Goal: Transaction & Acquisition: Purchase product/service

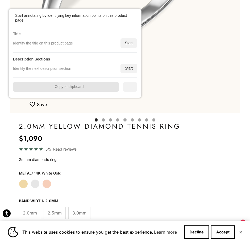
scroll to position [200, 0]
click at [137, 41] on div "Start annotating by identifying key information points on this product page. Ti…" at bounding box center [75, 53] width 133 height 89
click at [134, 42] on div "Start" at bounding box center [129, 43] width 16 height 10
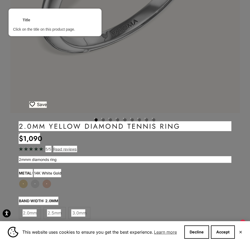
click at [103, 127] on div at bounding box center [125, 126] width 214 height 11
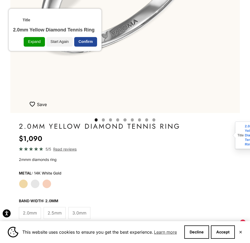
click at [93, 43] on div "Confirm" at bounding box center [85, 42] width 23 height 10
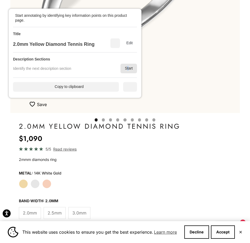
click at [128, 68] on div "Start" at bounding box center [129, 69] width 16 height 10
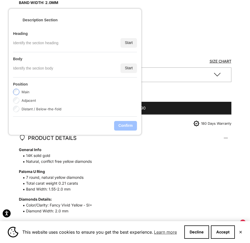
scroll to position [399, 0]
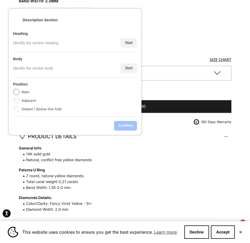
click at [131, 43] on div "Start" at bounding box center [129, 43] width 16 height 10
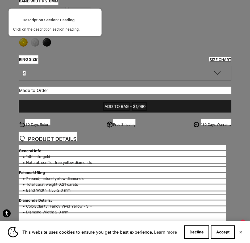
click at [43, 138] on div at bounding box center [47, 136] width 59 height 10
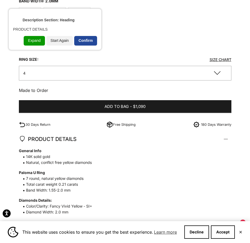
click at [81, 40] on div "Confirm" at bounding box center [85, 41] width 23 height 10
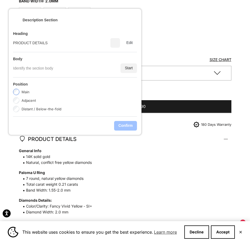
scroll to position [432, 0]
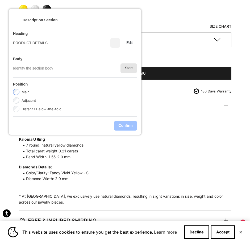
click at [135, 67] on div "Start" at bounding box center [129, 68] width 16 height 10
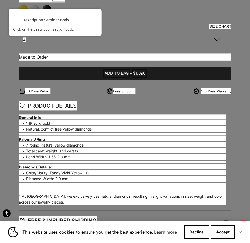
click at [40, 117] on div at bounding box center [122, 117] width 208 height 7
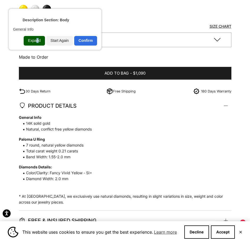
click at [38, 39] on div "Expand" at bounding box center [34, 41] width 21 height 10
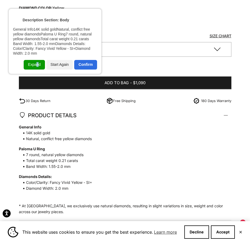
scroll to position [442, 0]
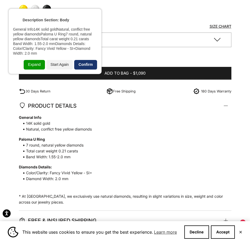
click at [87, 65] on div "Confirm" at bounding box center [85, 65] width 23 height 10
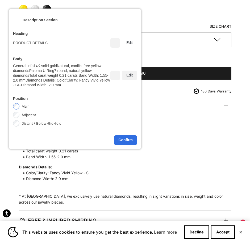
click at [126, 76] on div "Edit" at bounding box center [129, 76] width 15 height 10
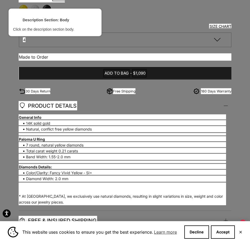
click at [56, 116] on div at bounding box center [122, 117] width 208 height 7
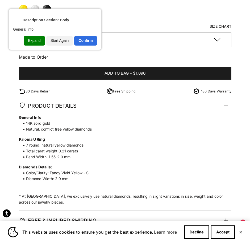
click at [36, 40] on div "Expand" at bounding box center [34, 41] width 21 height 10
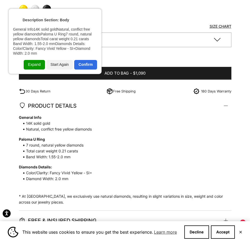
click at [37, 71] on div "Description Section: Body General Info14K solid goldNatural, conflict free yell…" at bounding box center [55, 41] width 93 height 65
click at [38, 61] on div "Expand" at bounding box center [34, 65] width 21 height 10
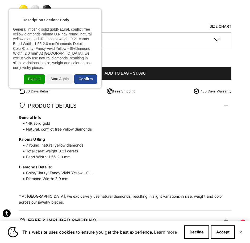
click at [82, 74] on div "Confirm" at bounding box center [85, 79] width 23 height 10
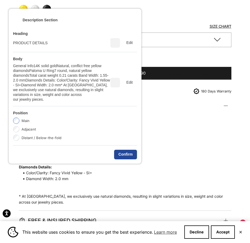
click at [129, 150] on div "Confirm" at bounding box center [125, 155] width 23 height 10
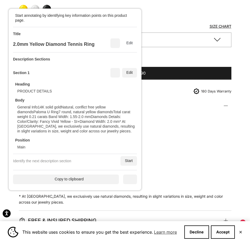
drag, startPoint x: 83, startPoint y: 177, endPoint x: 23, endPoint y: 6, distance: 181.8
click at [83, 177] on div "Copy to clipboard" at bounding box center [66, 179] width 106 height 10
